Goal: Information Seeking & Learning: Learn about a topic

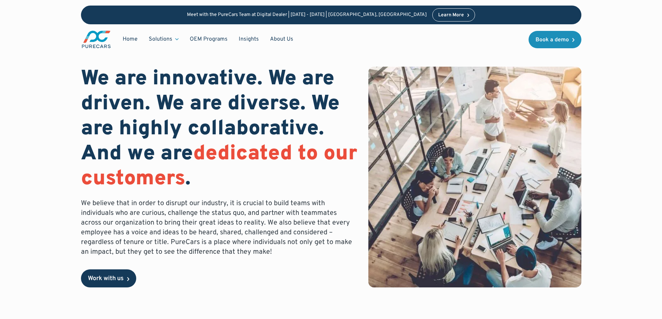
click at [116, 274] on link "Work with us" at bounding box center [108, 279] width 55 height 18
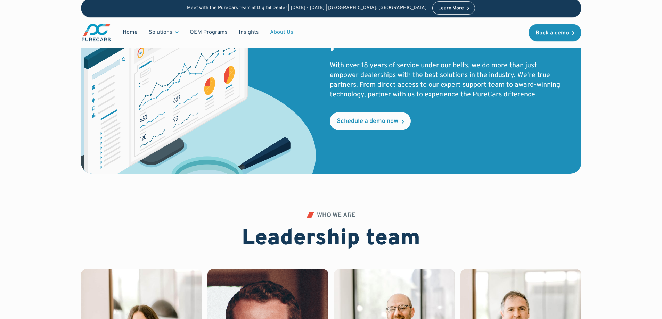
scroll to position [1251, 0]
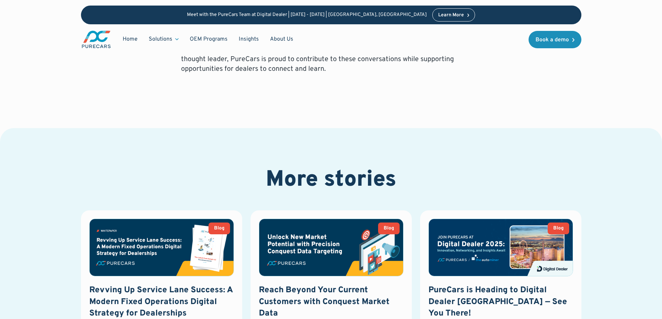
scroll to position [660, 0]
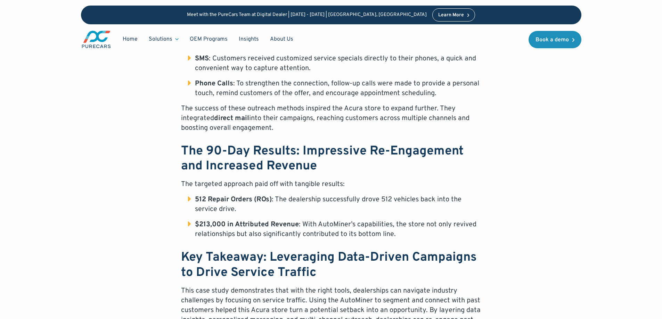
scroll to position [591, 0]
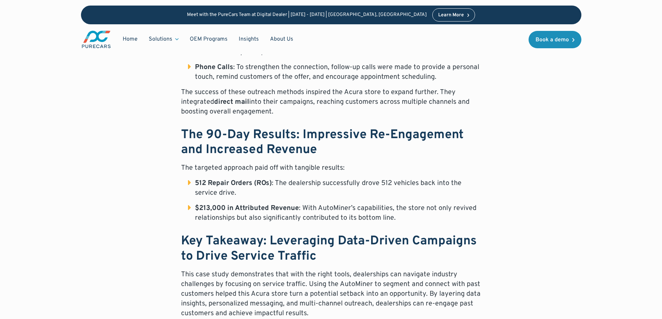
click at [103, 210] on div "The Situation: Boosting Service Business Amid Inventory Challenges An Acura dea…" at bounding box center [331, 75] width 500 height 517
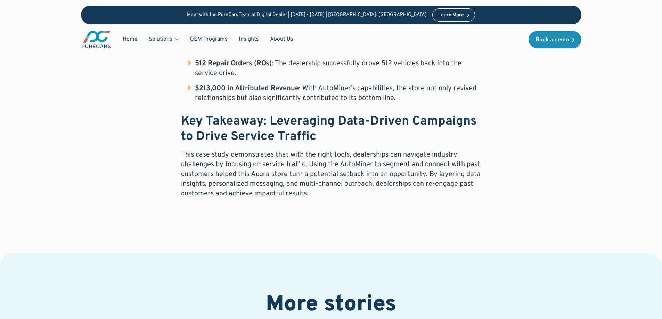
scroll to position [730, 0]
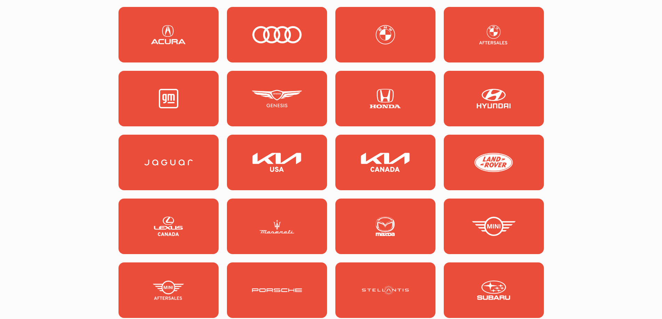
scroll to position [903, 0]
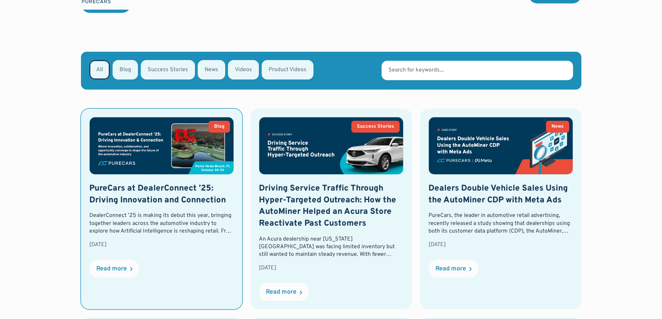
scroll to position [208, 0]
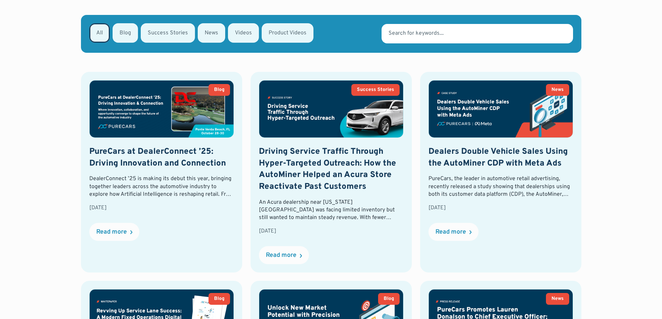
click at [169, 27] on div "Email Form" at bounding box center [168, 32] width 54 height 19
click at [152, 30] on input "Success Stories" at bounding box center [150, 32] width 5 height 5
radio input "true"
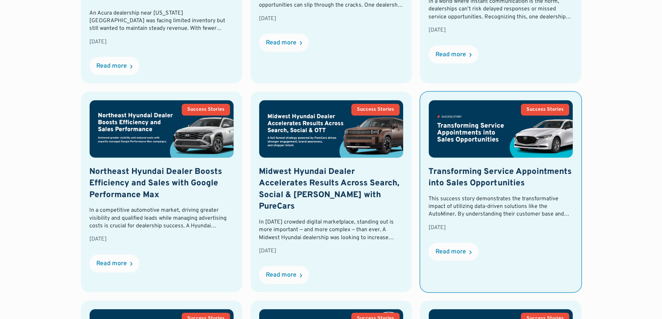
scroll to position [467, 0]
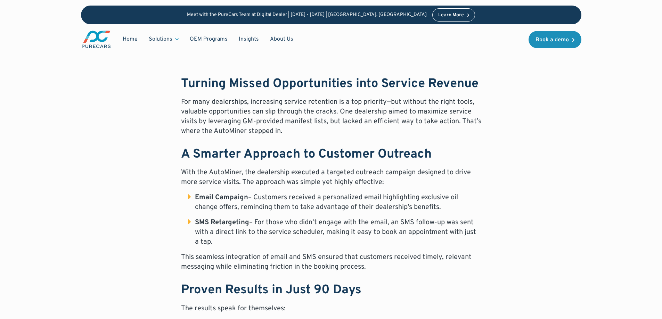
scroll to position [313, 0]
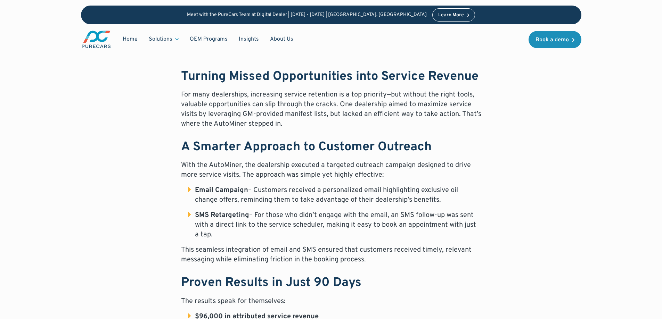
click at [99, 160] on div "Turning Missed Opportunities into Service Revenue For many dealerships, increas…" at bounding box center [331, 296] width 500 height 455
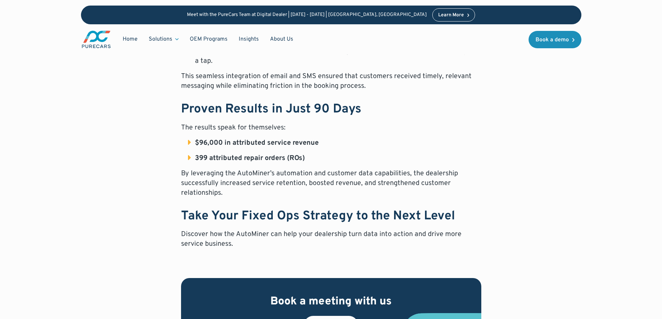
click at [82, 192] on div "Turning Missed Opportunities into Service Revenue For many dealerships, increas…" at bounding box center [331, 123] width 500 height 455
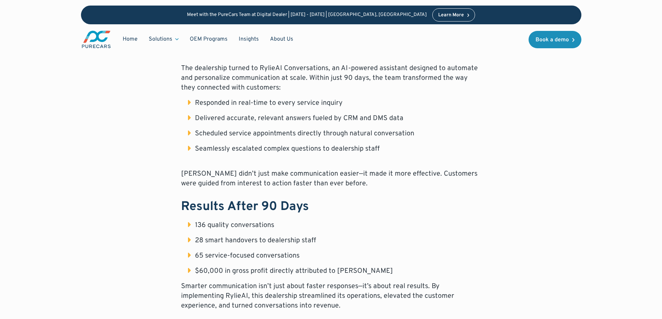
scroll to position [521, 0]
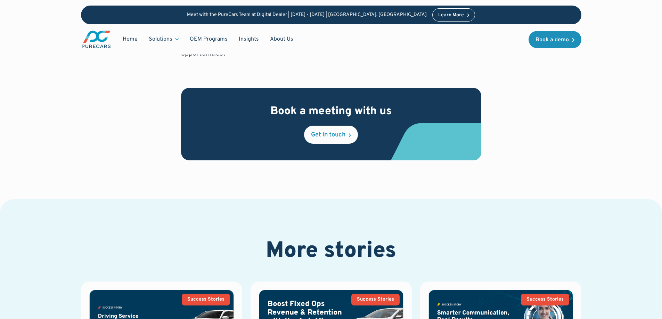
scroll to position [903, 0]
